Goal: Task Accomplishment & Management: Manage account settings

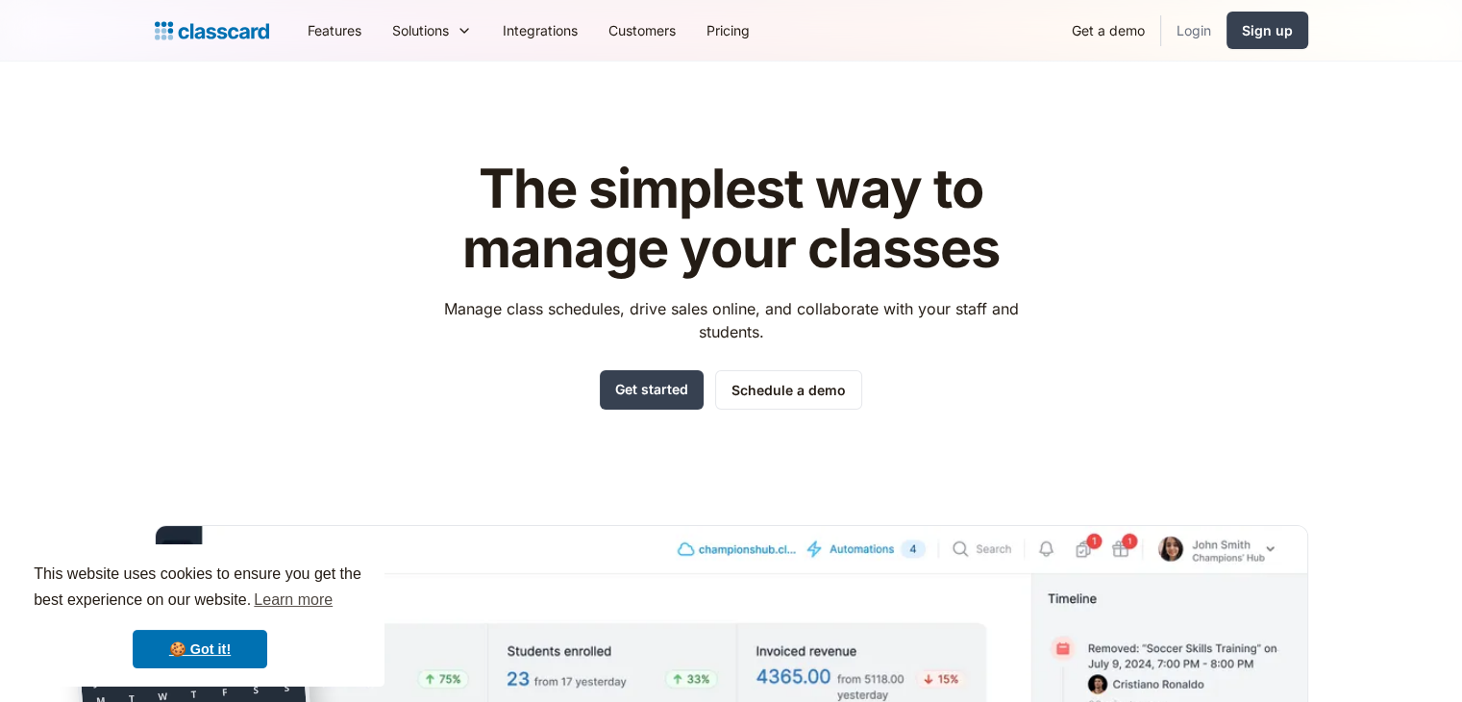
click at [1199, 36] on link "Login" at bounding box center [1193, 30] width 65 height 43
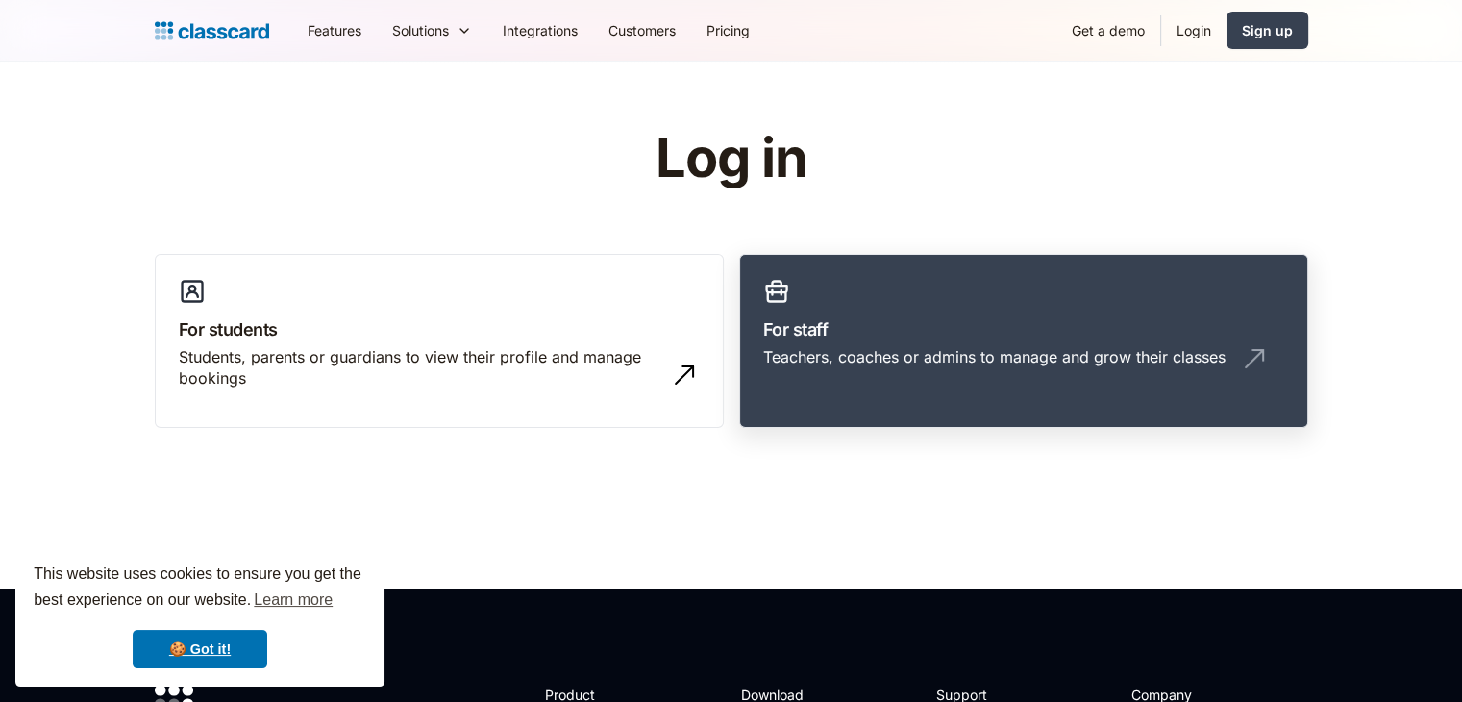
click at [854, 312] on link "For staff Teachers, coaches or admins to manage and grow their classes" at bounding box center [1023, 341] width 569 height 175
